Goal: Find specific page/section: Find specific page/section

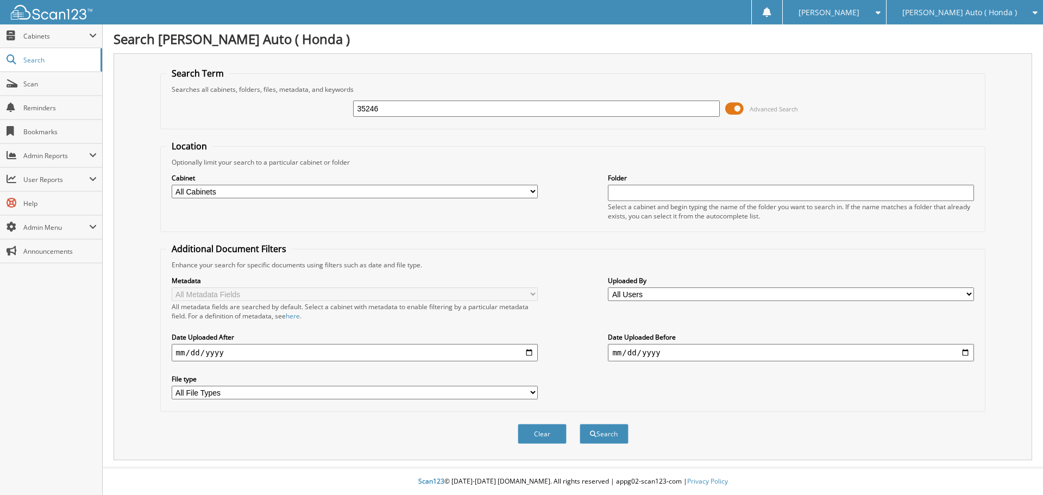
type input "35246"
click at [580, 424] on button "Search" at bounding box center [604, 434] width 49 height 20
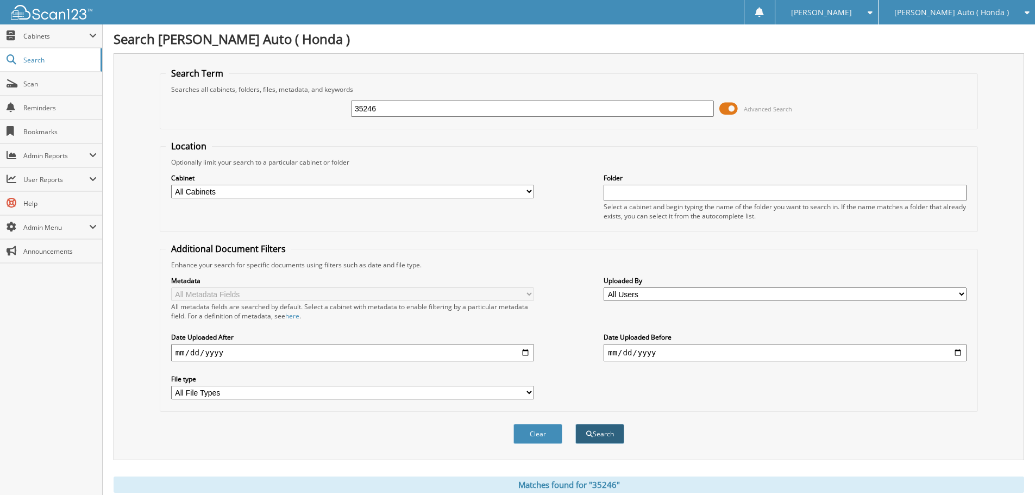
click at [594, 432] on button "Search" at bounding box center [599, 434] width 49 height 20
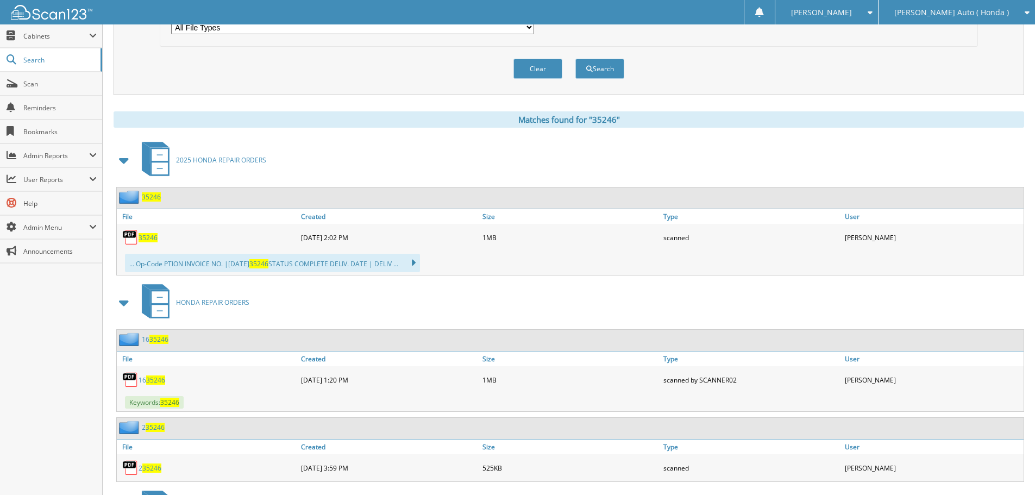
scroll to position [380, 0]
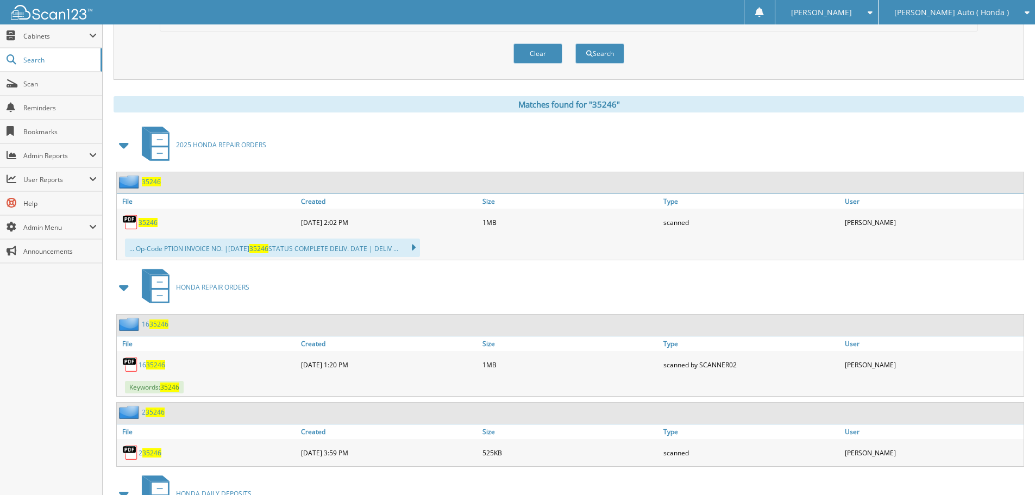
click at [150, 180] on span "35246" at bounding box center [151, 181] width 19 height 9
